Goal: Task Accomplishment & Management: Manage account settings

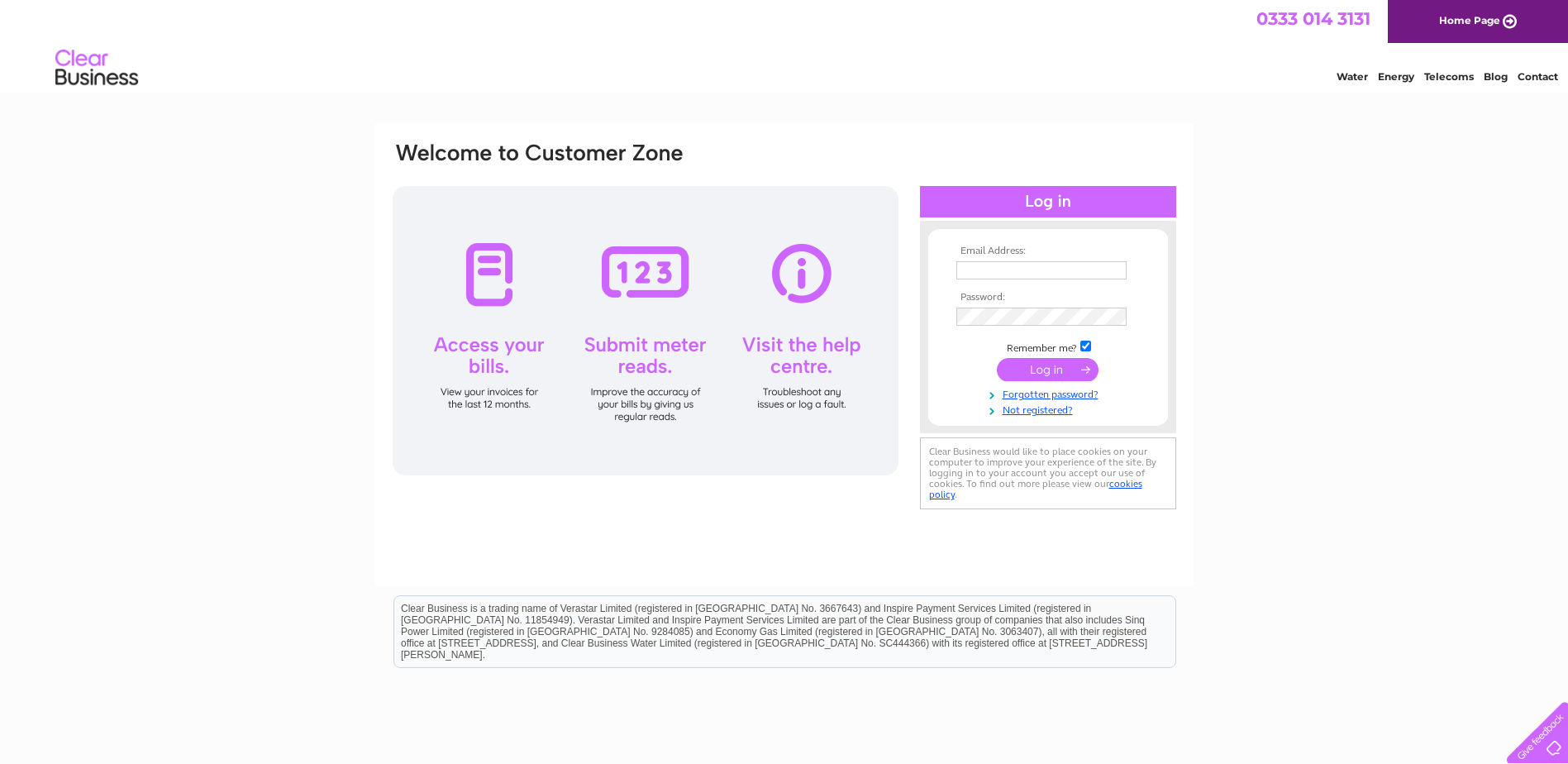
click at [1022, 265] on input "text" at bounding box center [1041, 270] width 170 height 18
type input "derby.admin@tclarke.co.uk"
click at [996, 360] on input "submit" at bounding box center [1047, 371] width 102 height 23
click at [1038, 375] on input "submit" at bounding box center [1047, 369] width 102 height 23
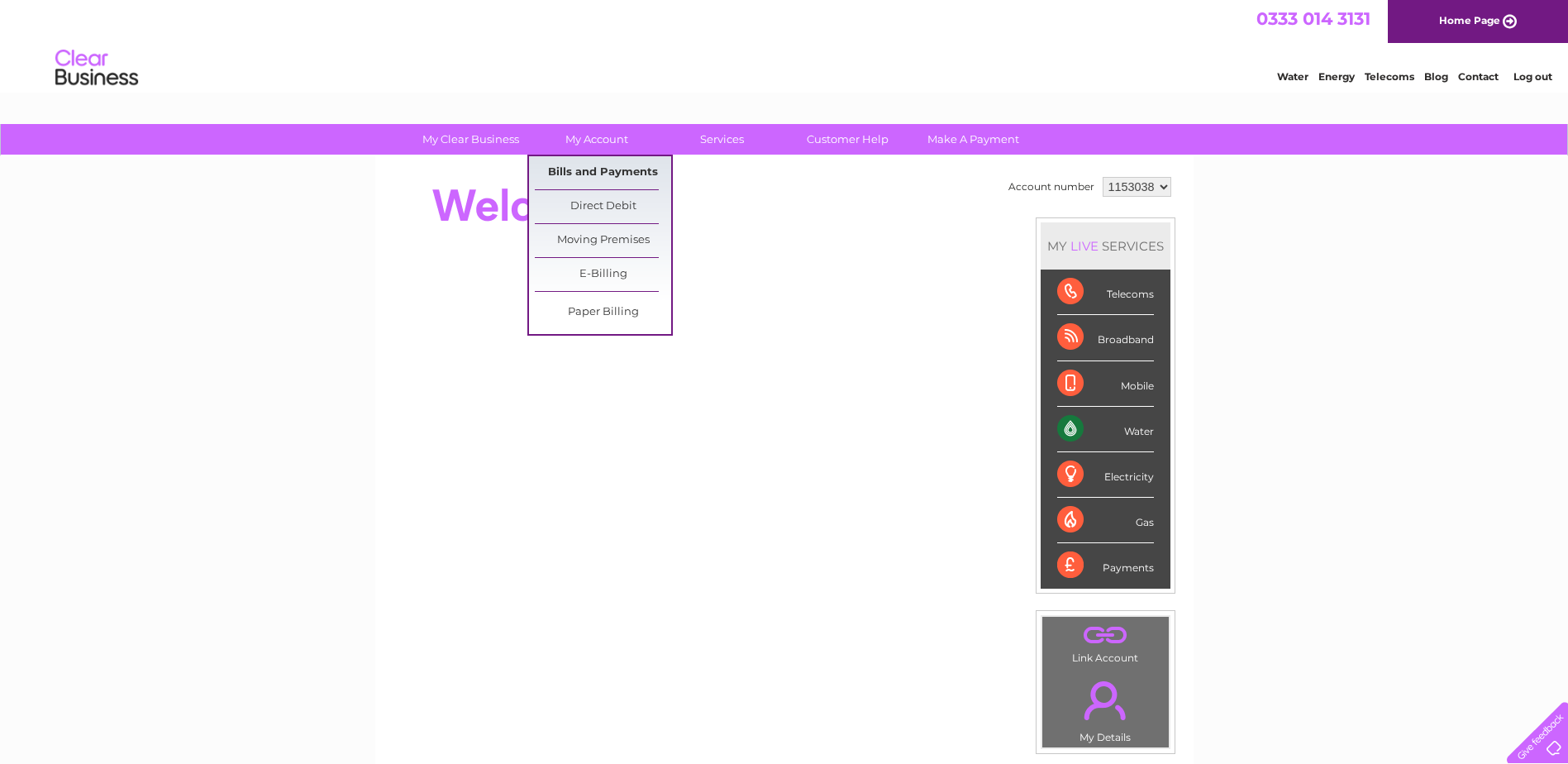
click at [603, 171] on link "Bills and Payments" at bounding box center [603, 172] width 137 height 33
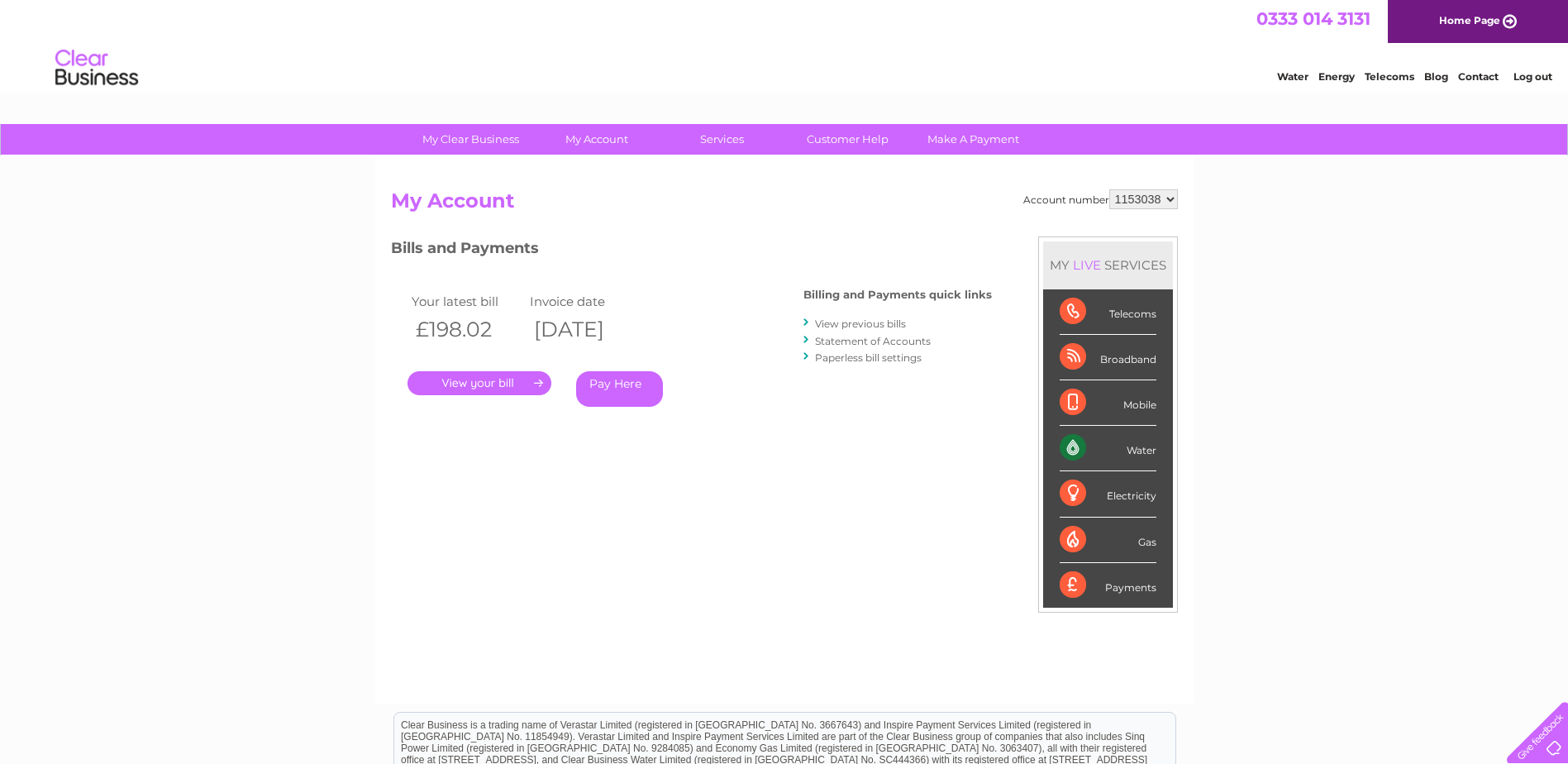
click at [500, 385] on link "." at bounding box center [479, 383] width 144 height 24
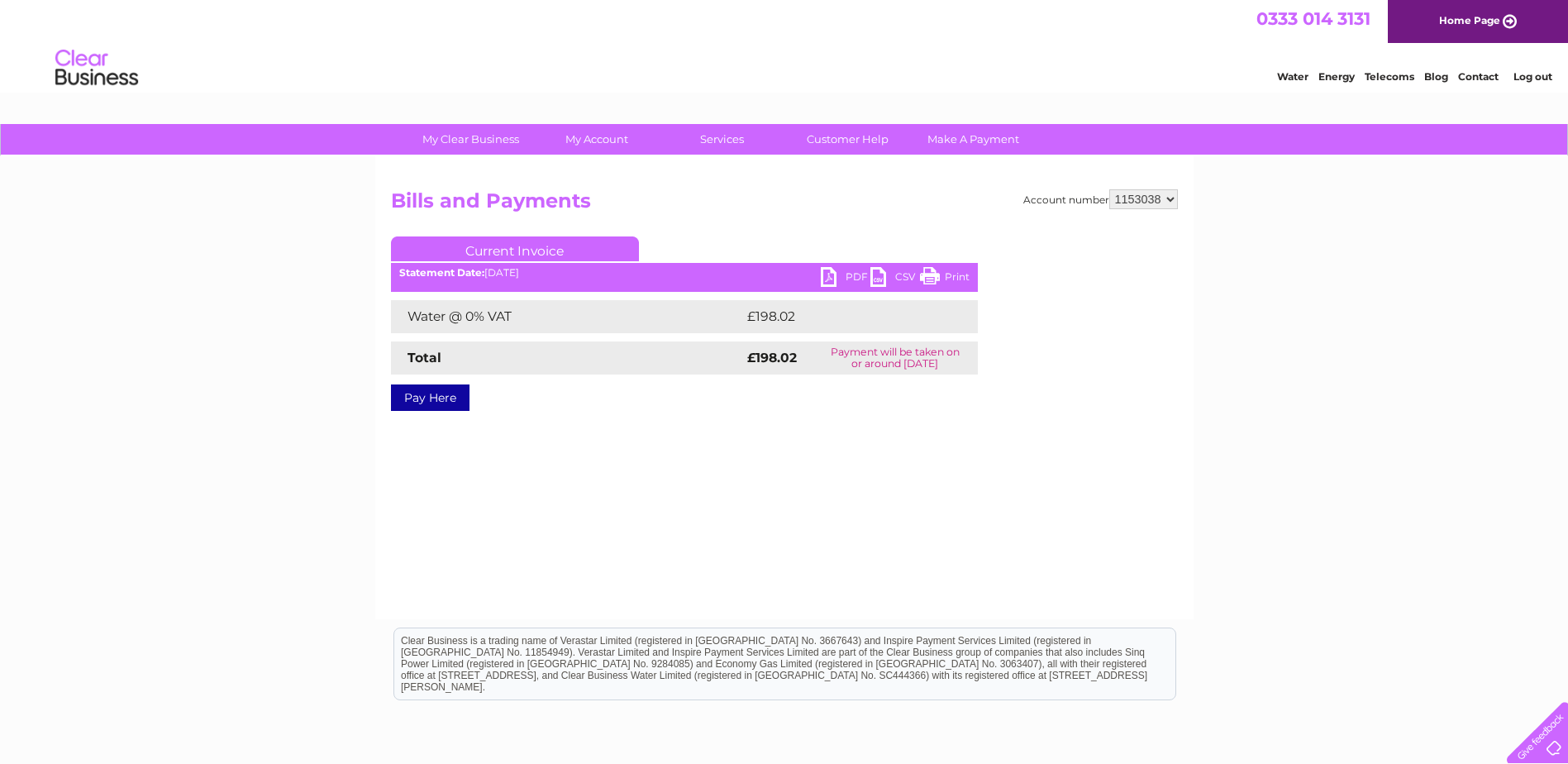
click at [834, 274] on link "PDF" at bounding box center [845, 279] width 49 height 24
click at [1526, 76] on link "Log out" at bounding box center [1533, 76] width 39 height 13
